Goal: Task Accomplishment & Management: Use online tool/utility

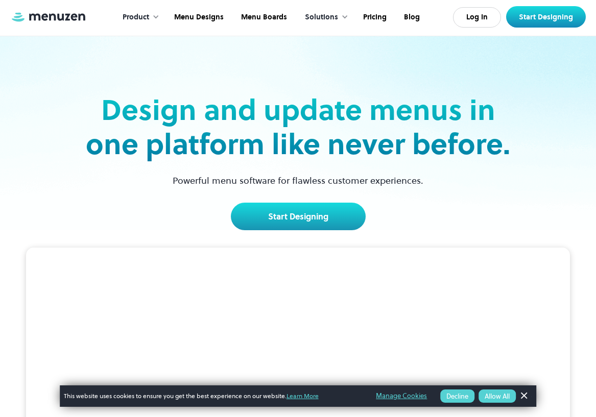
click at [149, 16] on div "Product" at bounding box center [136, 17] width 27 height 11
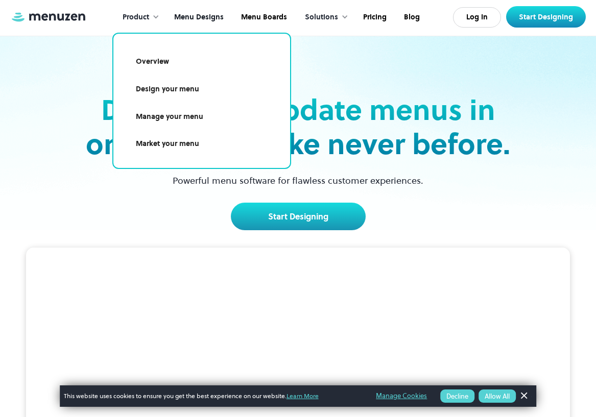
click at [183, 16] on link "Menu Designs" at bounding box center [197, 18] width 67 height 32
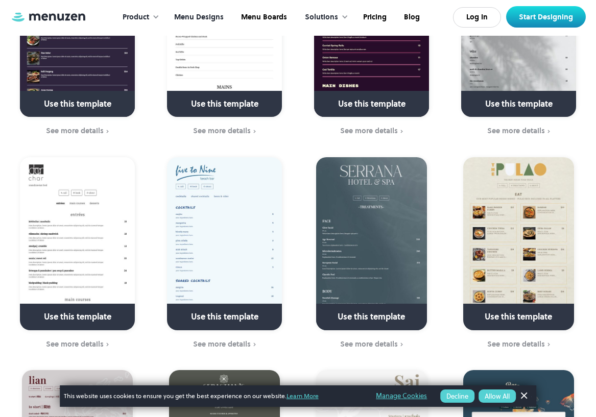
scroll to position [1663, 0]
click at [491, 207] on img at bounding box center [518, 243] width 111 height 173
click at [499, 172] on img at bounding box center [518, 243] width 111 height 173
click at [485, 308] on link at bounding box center [518, 321] width 134 height 26
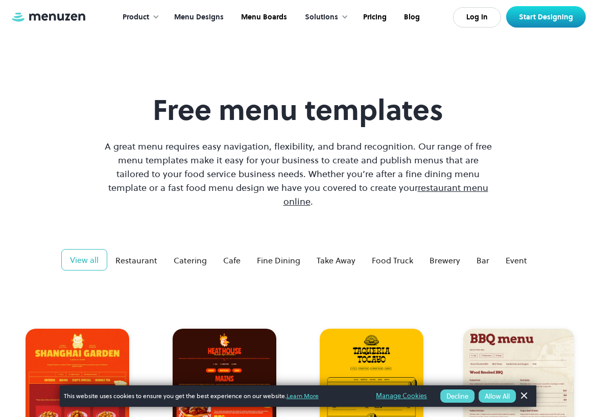
scroll to position [0, 0]
click at [254, 19] on link "Menu Boards" at bounding box center [262, 18] width 63 height 32
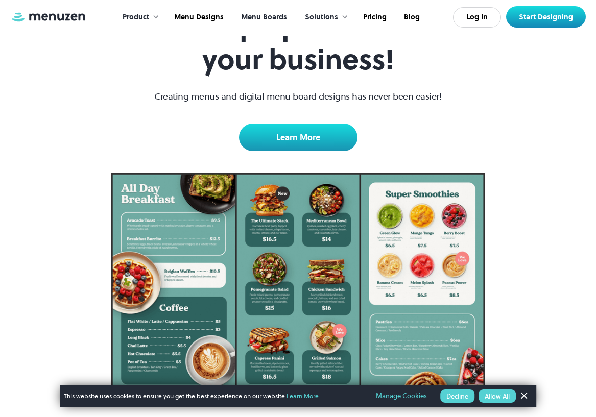
scroll to position [119, 0]
